Goal: Task Accomplishment & Management: Manage account settings

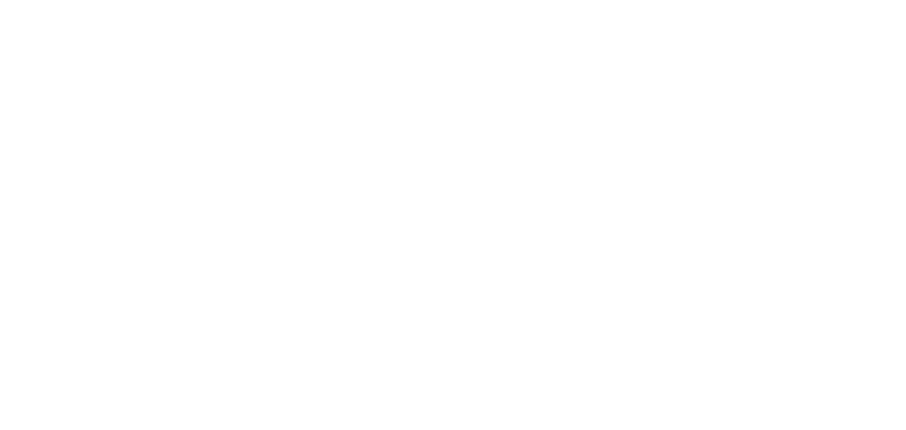
drag, startPoint x: 0, startPoint y: 0, endPoint x: 384, endPoint y: 206, distance: 435.3
click at [384, 0] on html at bounding box center [453, 0] width 906 height 0
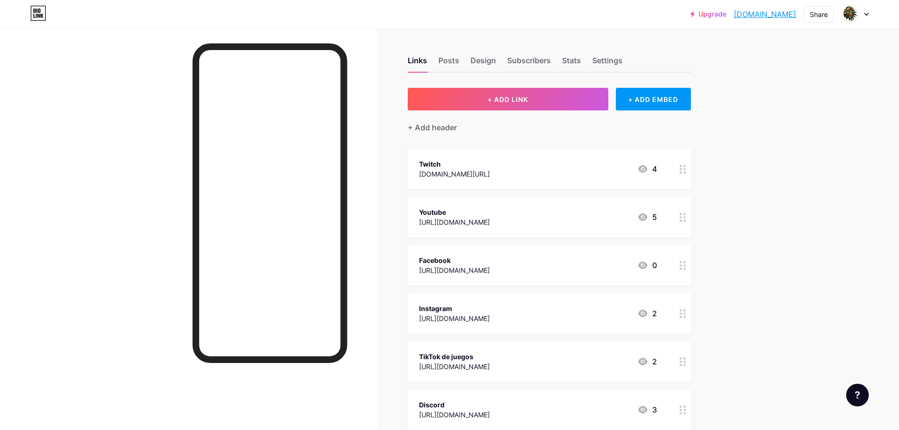
click at [791, 115] on div "Upgrade playingdan.bio.... playingdan.bio.link Share Switch accounts Playingdan…" at bounding box center [449, 322] width 899 height 645
click at [814, 19] on div "Share" at bounding box center [819, 14] width 18 height 10
click at [774, 51] on div "Copy link" at bounding box center [763, 48] width 141 height 23
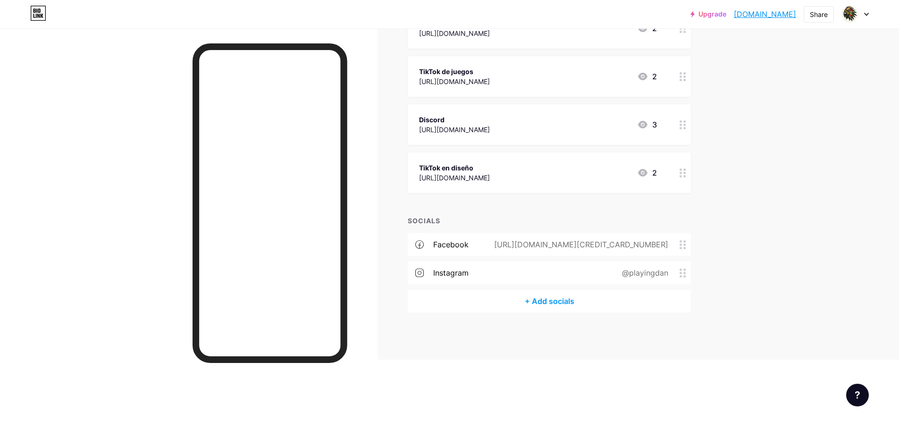
scroll to position [214, 0]
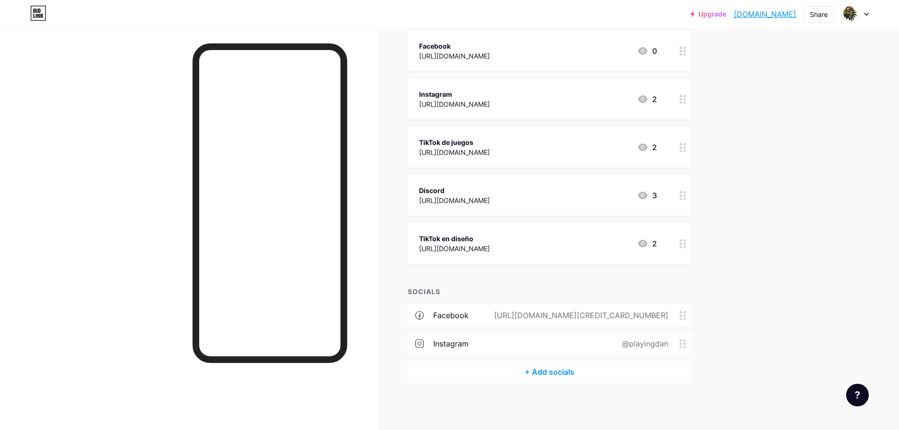
click at [649, 316] on div "https://www.facebook.com/profile.php?id=61550835248295" at bounding box center [579, 315] width 201 height 11
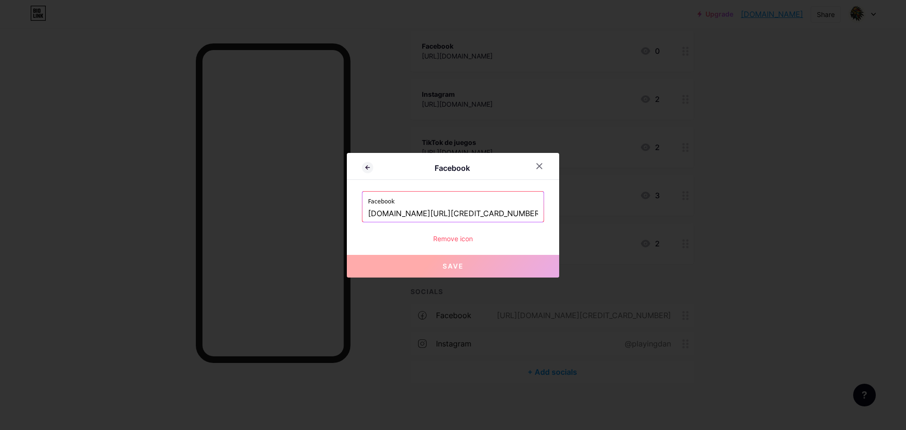
click at [461, 218] on input "www.facebook.com/profile.php?id=61550835248295" at bounding box center [453, 214] width 170 height 16
paste input "https://www.facebook.com/playingdanoficial"
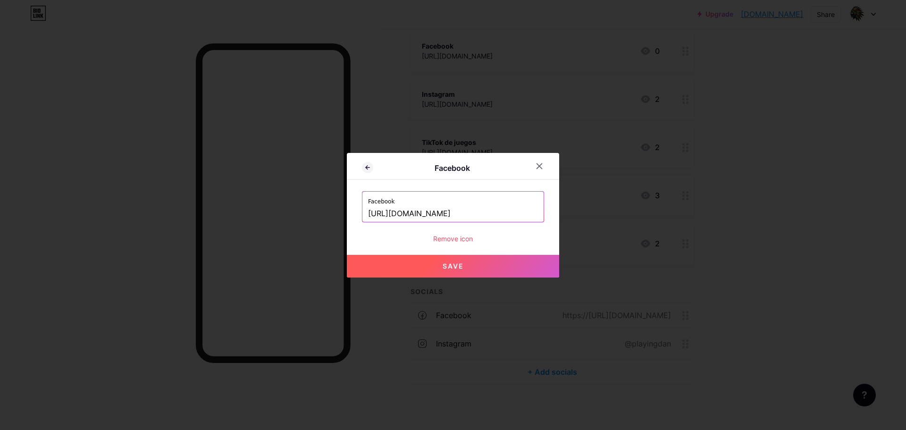
type input "https://www.facebook.com/playingdanoficial"
click at [462, 269] on span "Save" at bounding box center [453, 266] width 21 height 8
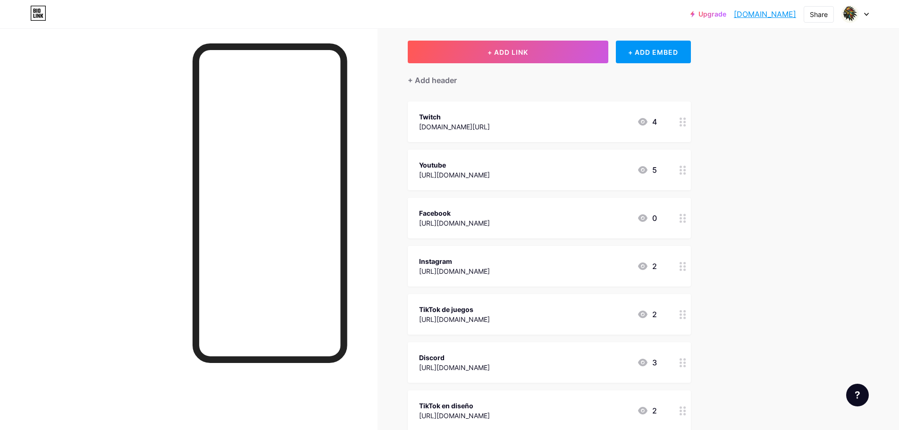
scroll to position [0, 0]
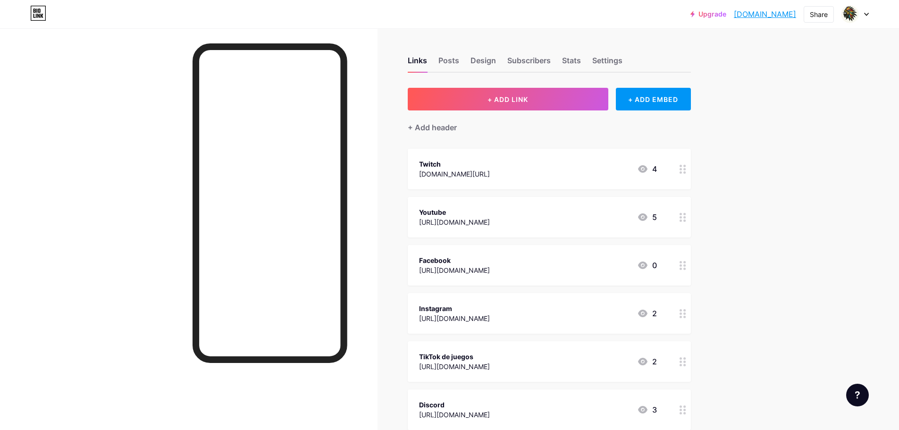
click at [790, 109] on div "Upgrade playingdan.bio.... playingdan.bio.link Share Switch accounts Playingdan…" at bounding box center [449, 322] width 899 height 645
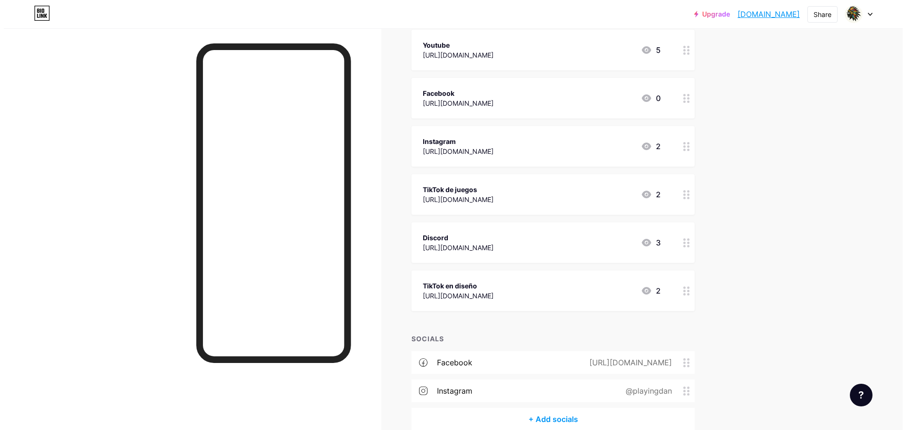
scroll to position [214, 0]
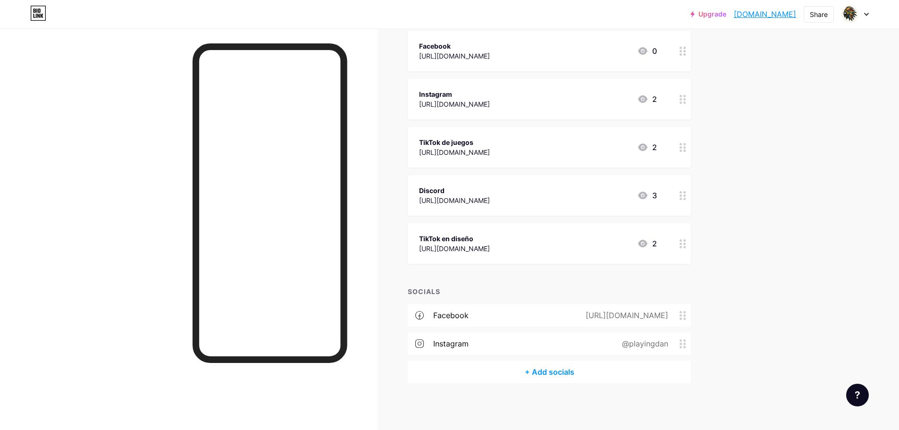
click at [652, 318] on div "https://www.facebook.com/playingdanoficial" at bounding box center [624, 315] width 109 height 11
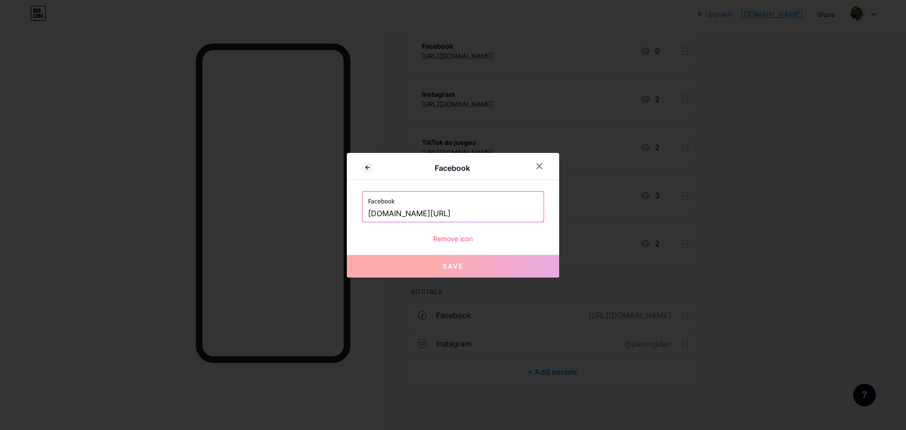
click at [489, 213] on input "www.facebook.com/playingdanoficial" at bounding box center [453, 214] width 170 height 16
paste input "[URL][DOMAIN_NAME]"
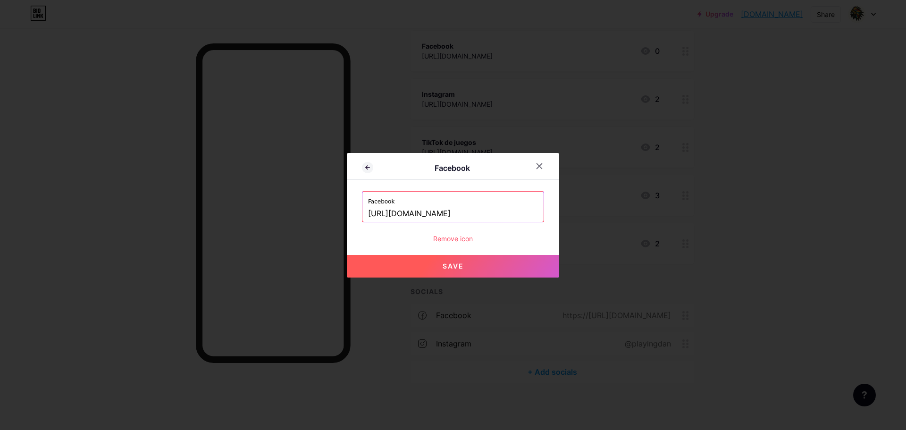
type input "[URL][DOMAIN_NAME]"
click at [471, 264] on button "Save" at bounding box center [453, 266] width 212 height 23
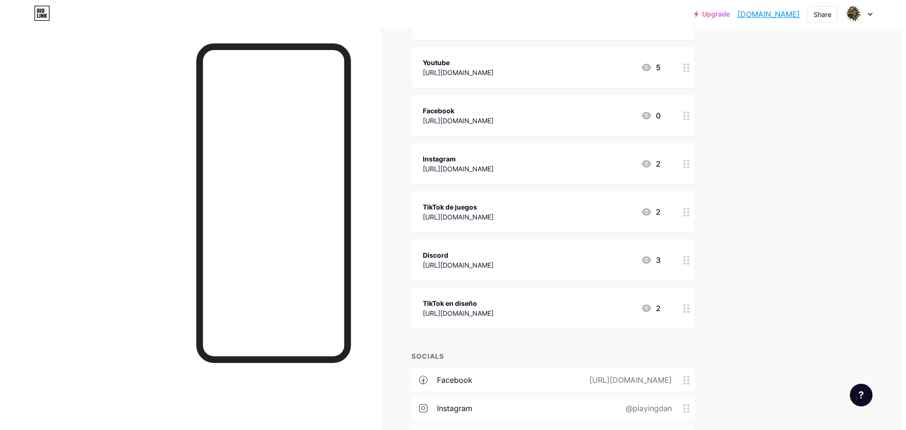
scroll to position [120, 0]
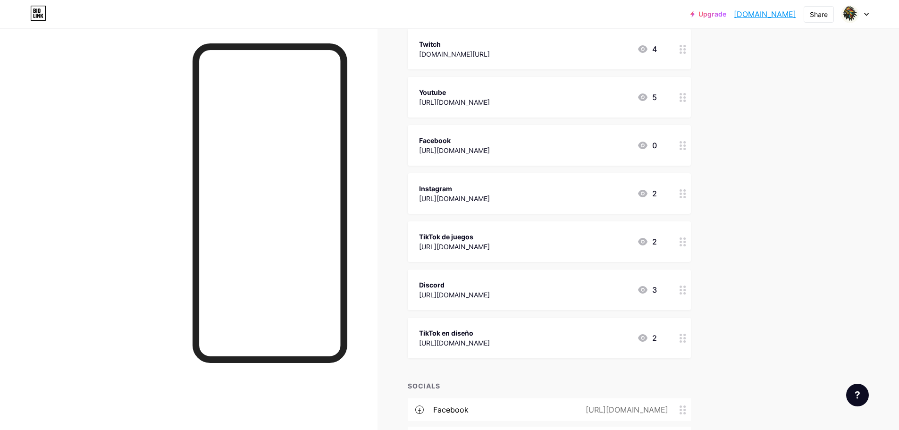
click at [490, 144] on div "Facebook" at bounding box center [454, 140] width 71 height 10
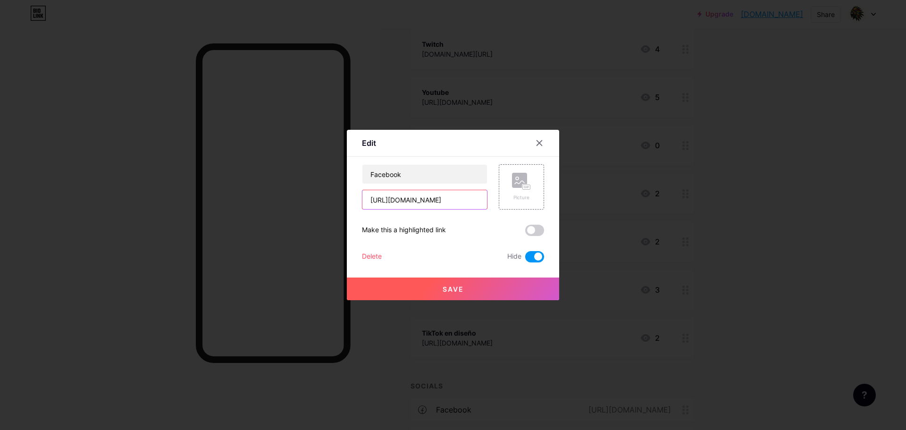
click at [421, 198] on input "https://www.facebook.com/playingdanoficial" at bounding box center [424, 199] width 125 height 19
paste input "share/1ZPpD3hhM5/"
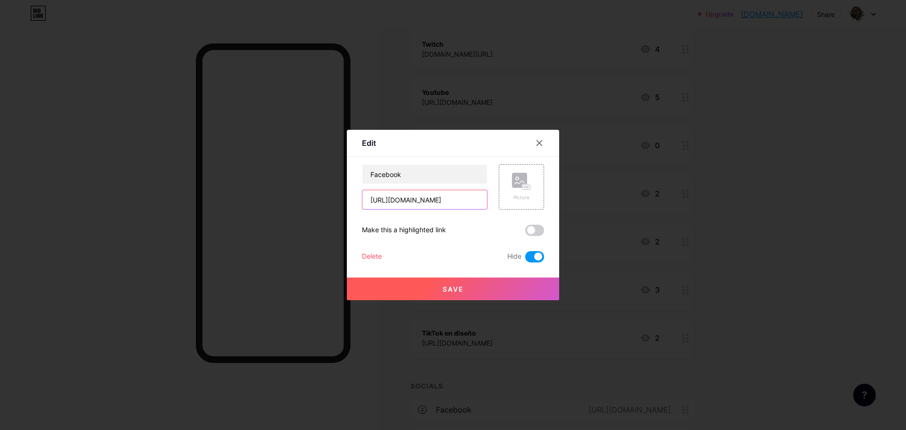
type input "[URL][DOMAIN_NAME]"
click at [467, 285] on button "Save" at bounding box center [453, 288] width 212 height 23
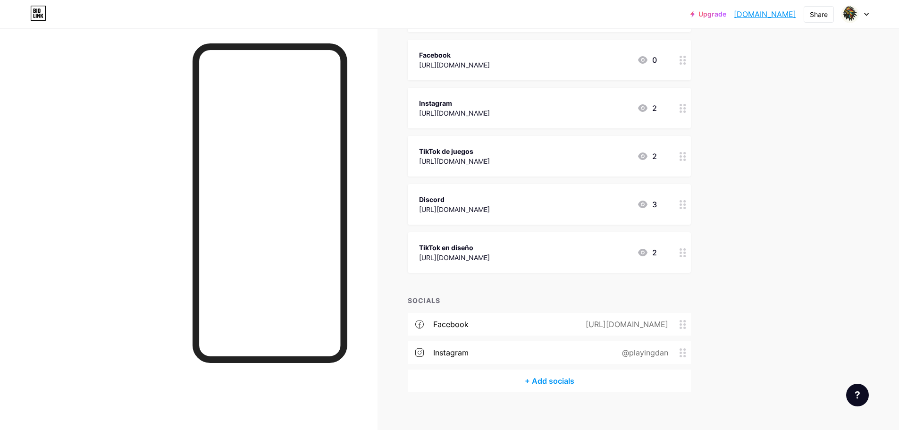
scroll to position [214, 0]
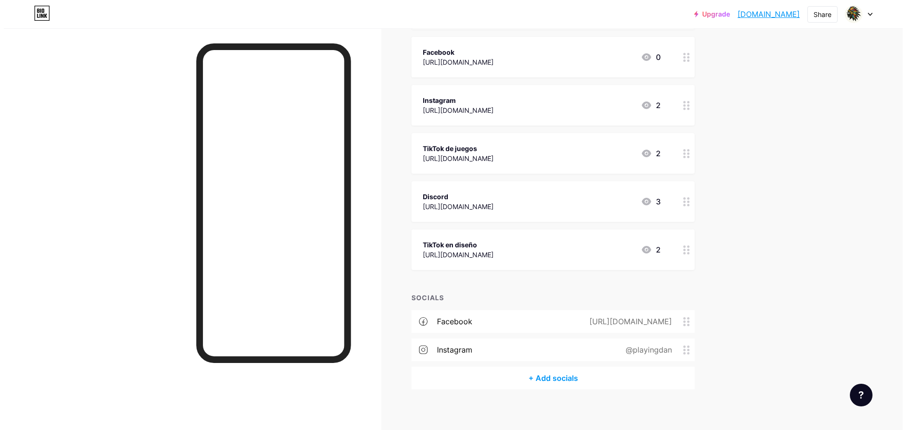
scroll to position [214, 0]
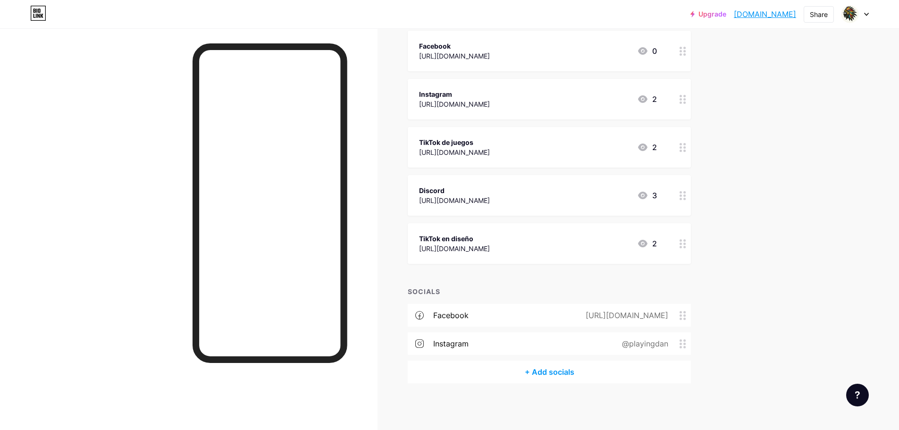
click at [641, 342] on div "@playingdan" at bounding box center [643, 343] width 73 height 11
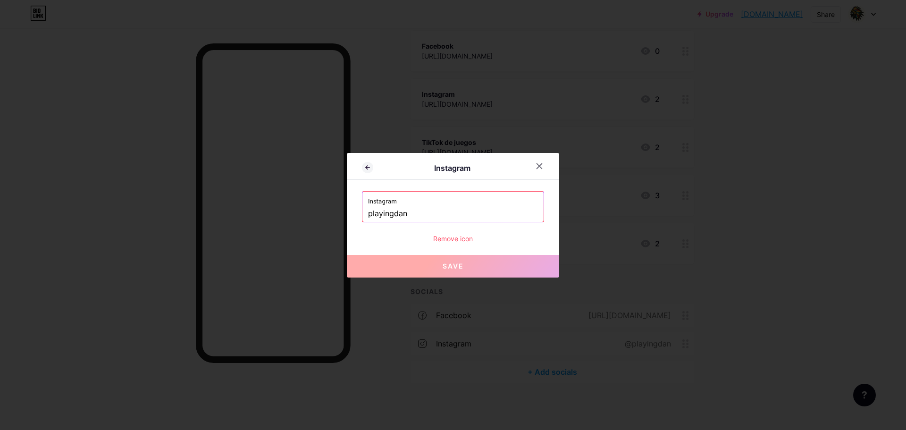
drag, startPoint x: 419, startPoint y: 210, endPoint x: 318, endPoint y: 215, distance: 101.6
click at [318, 215] on div "Instagram Instagram playingdan Remove icon Save" at bounding box center [453, 215] width 906 height 430
paste input "[URL][DOMAIN_NAME]"
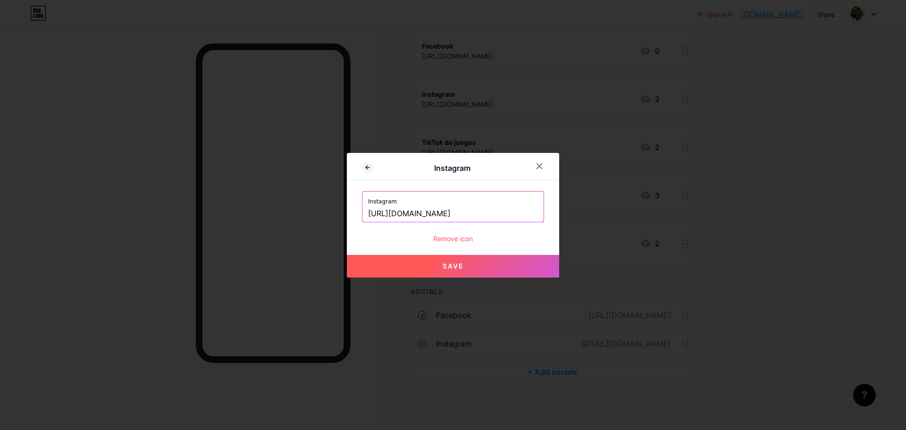
click at [452, 267] on span "Save" at bounding box center [453, 266] width 21 height 8
type input "https://instagram.com/https://www.instagram.com/playingdan?igsh=ZGgxNW90cWszeHRj"
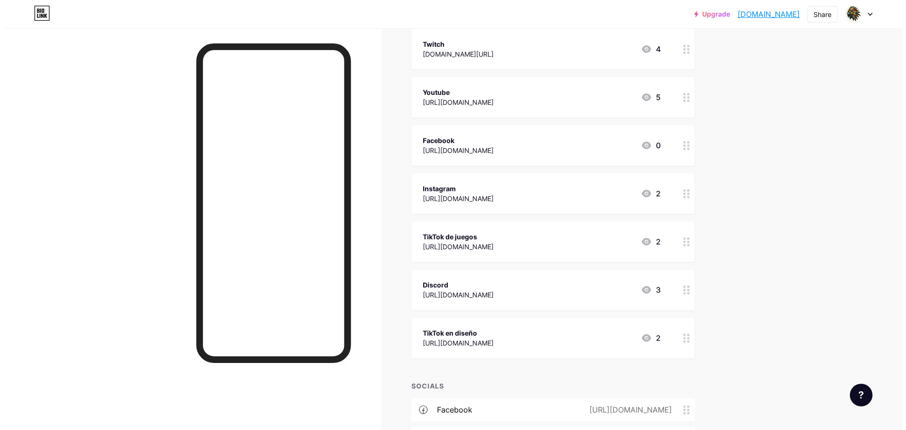
scroll to position [73, 0]
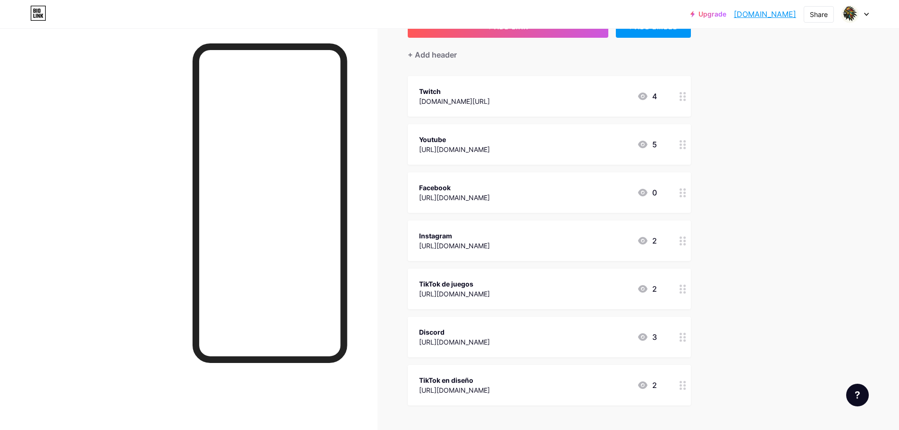
click at [589, 243] on div "Instagram https://www.instagram.com/playingdan/ 2" at bounding box center [538, 241] width 238 height 22
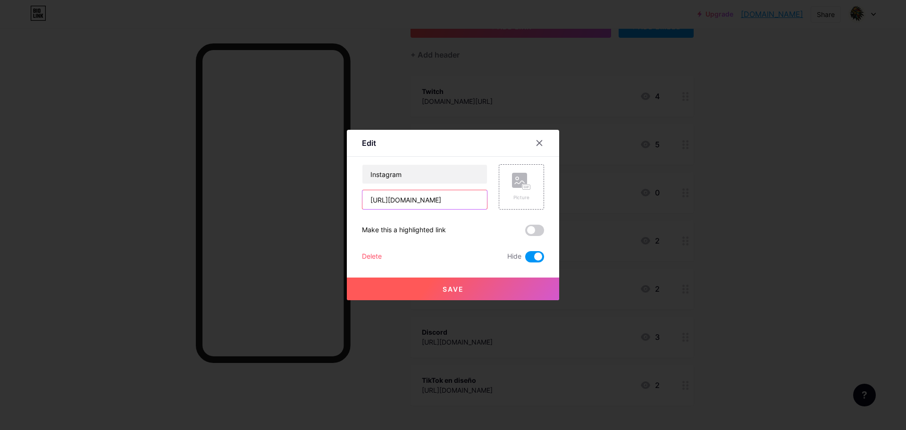
click at [452, 200] on input "https://www.instagram.com/playingdan/" at bounding box center [424, 199] width 125 height 19
paste input "?igsh=ZGgxNW90cWszeHRj"
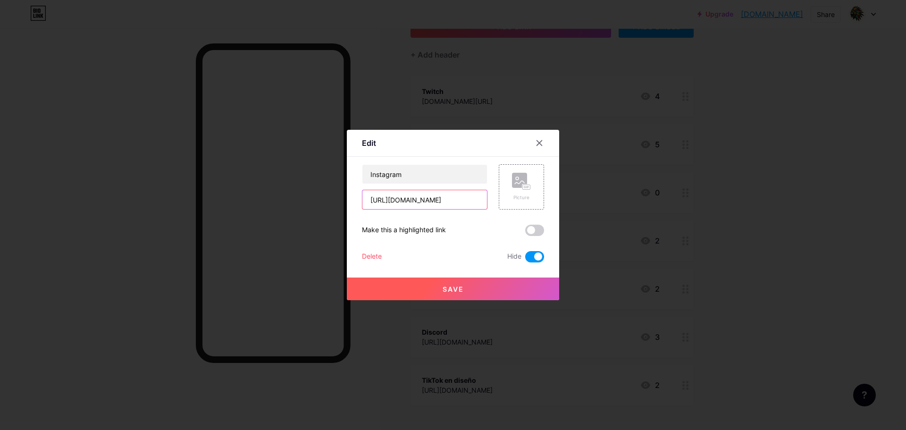
type input "[URL][DOMAIN_NAME]"
click at [468, 286] on button "Save" at bounding box center [453, 288] width 212 height 23
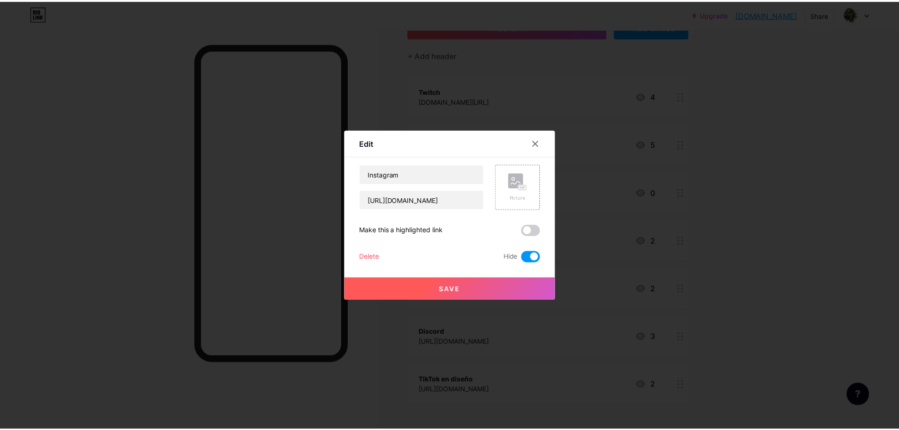
scroll to position [0, 0]
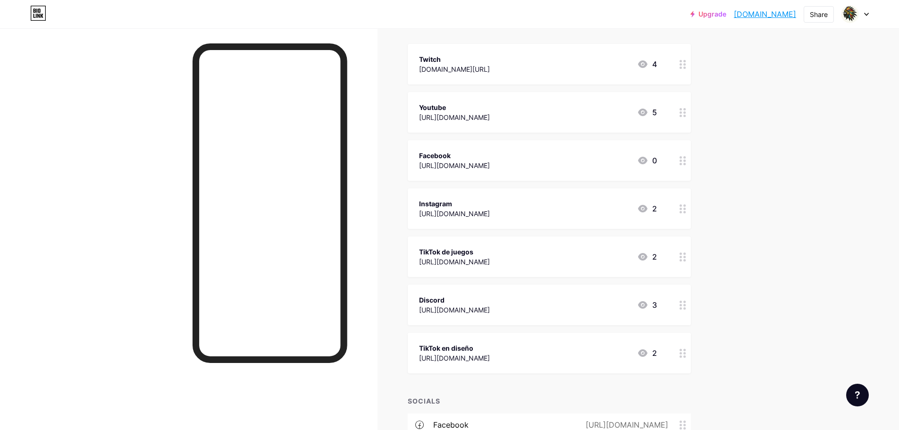
scroll to position [47, 0]
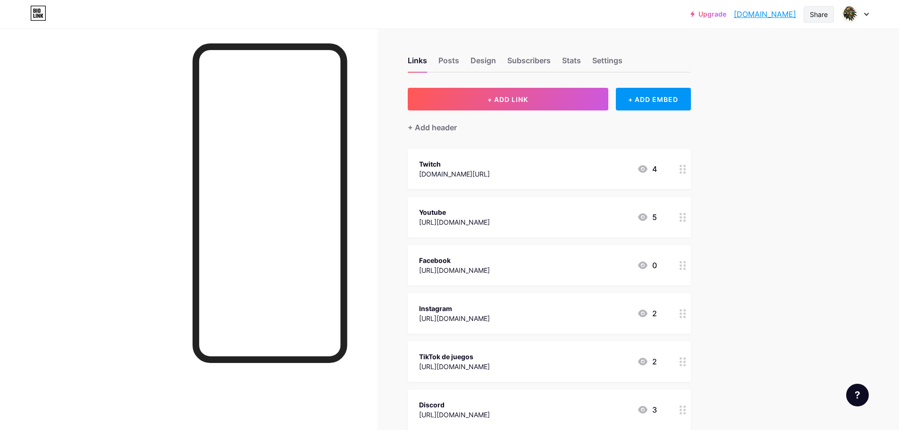
click at [820, 16] on div "Share" at bounding box center [819, 14] width 18 height 10
click at [787, 47] on div "Copy link" at bounding box center [763, 48] width 141 height 23
click at [796, 46] on div "Copy link" at bounding box center [763, 48] width 141 height 23
click at [856, 114] on div "Upgrade [DOMAIN_NAME].... [DOMAIN_NAME] Share Switch accounts Playingdan [DOMAI…" at bounding box center [449, 322] width 899 height 645
click at [677, 97] on div "+ ADD EMBED" at bounding box center [653, 99] width 75 height 23
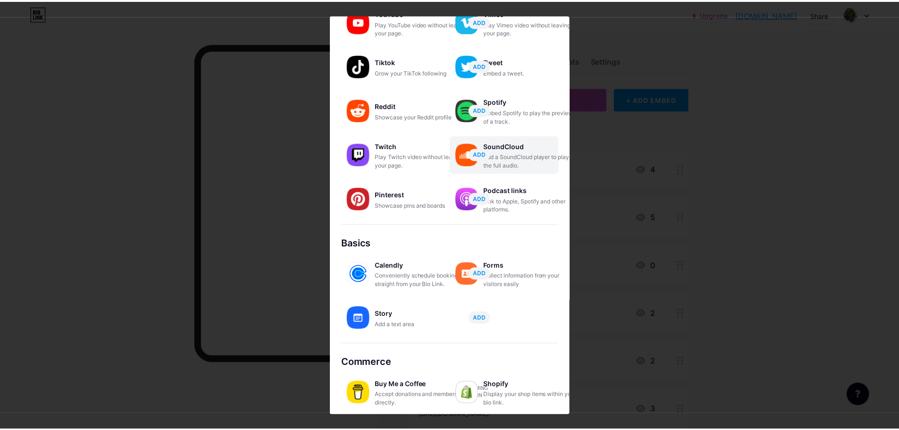
scroll to position [80, 0]
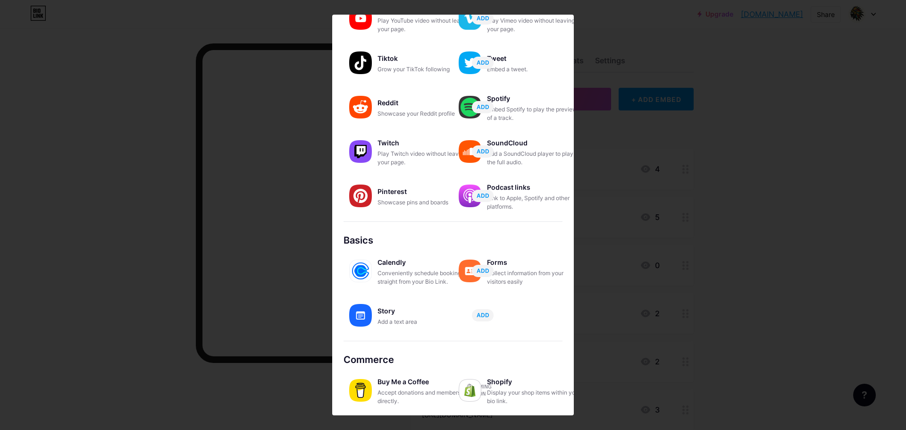
click at [780, 219] on div at bounding box center [453, 215] width 906 height 430
